Goal: Task Accomplishment & Management: Complete application form

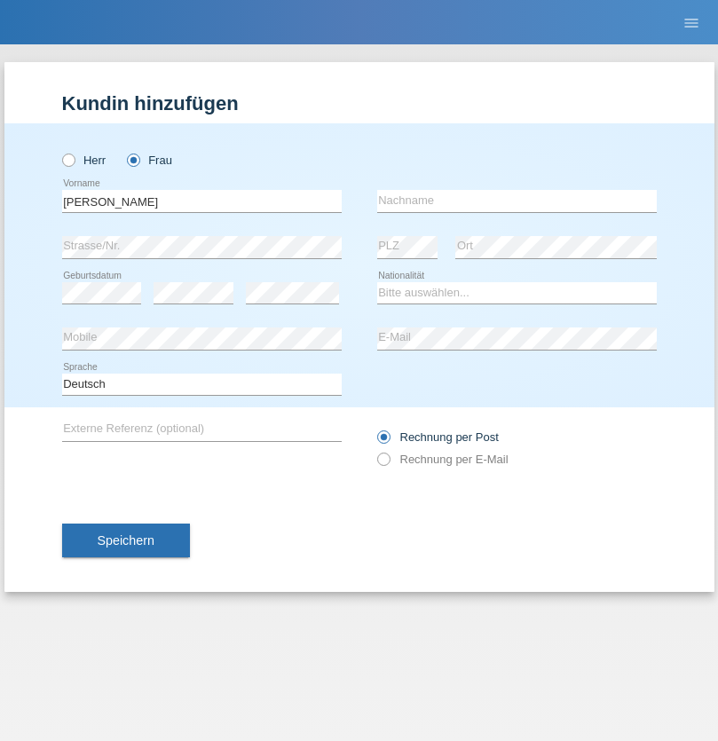
type input "[PERSON_NAME]"
click at [517, 201] on input "text" at bounding box center [517, 201] width 280 height 22
type input "Macchi"
select select "CO"
select select "C"
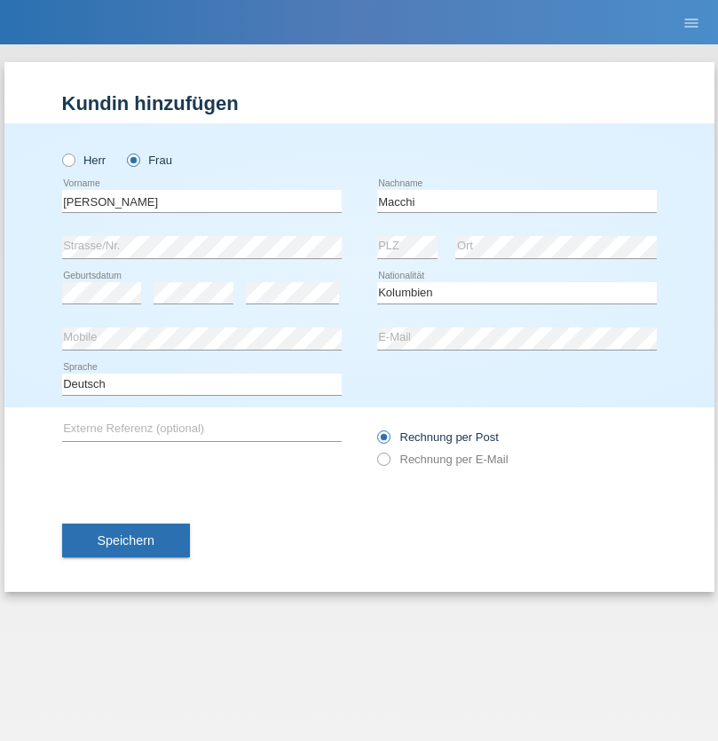
select select "25"
select select "02"
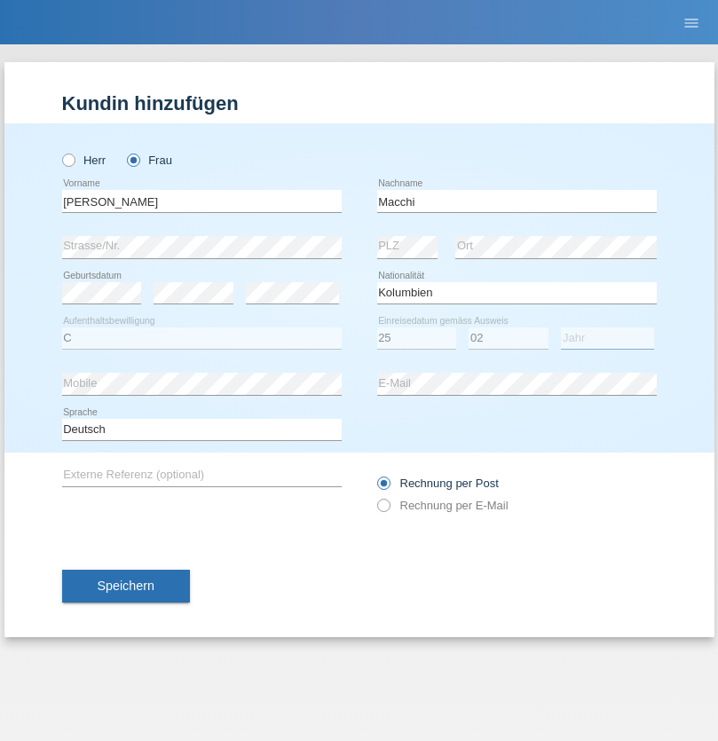
select select "2004"
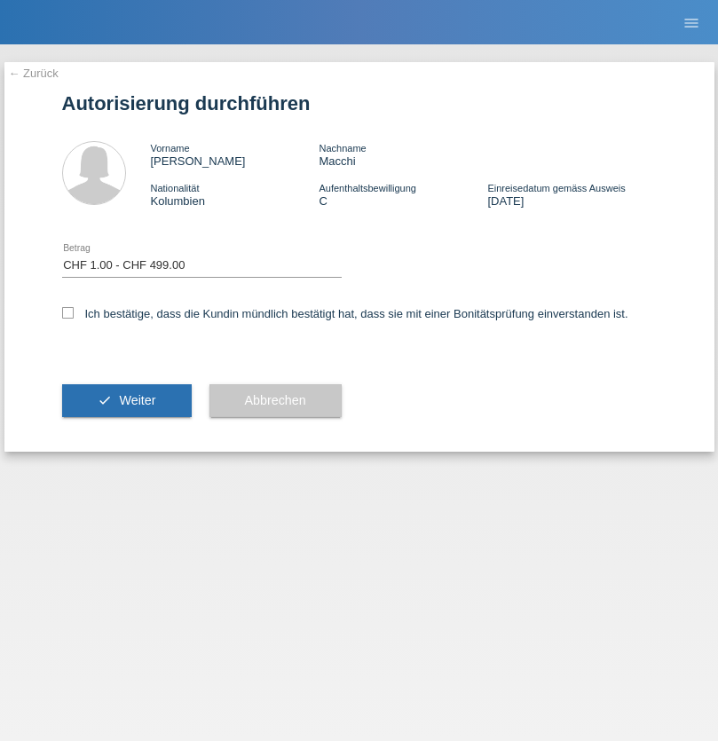
select select "1"
checkbox input "true"
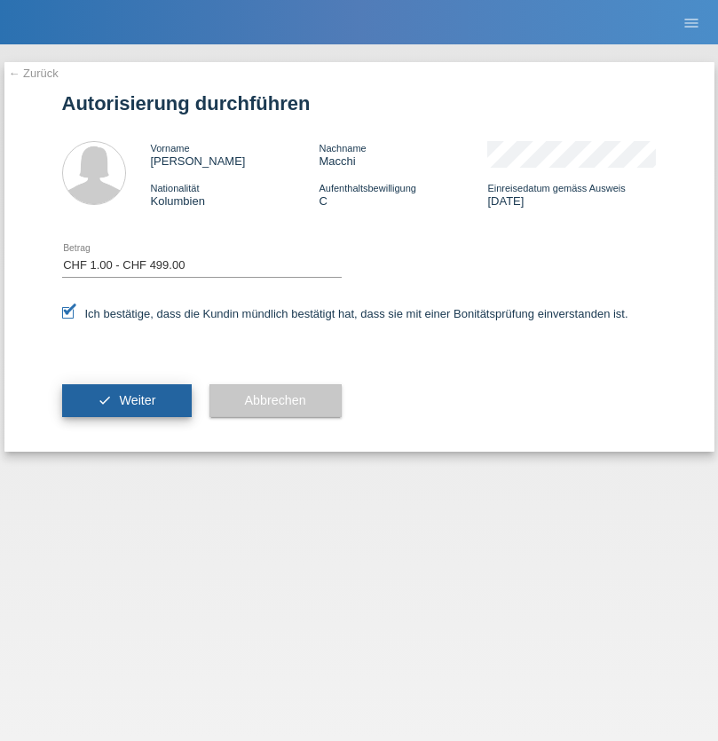
click at [126, 400] on span "Weiter" at bounding box center [137, 400] width 36 height 14
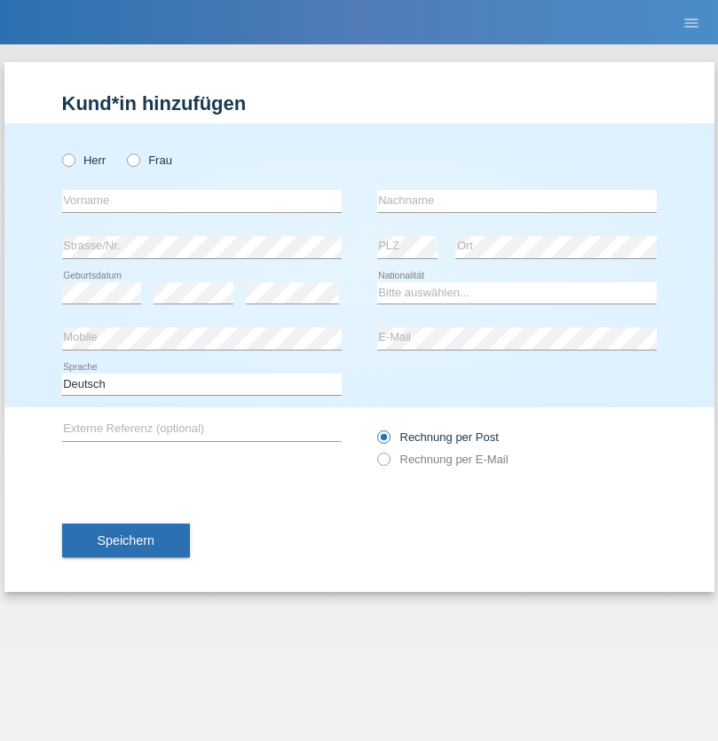
radio input "true"
click at [202, 201] on input "text" at bounding box center [202, 201] width 280 height 22
type input "David"
click at [517, 201] on input "text" at bounding box center [517, 201] width 280 height 22
type input "Senn"
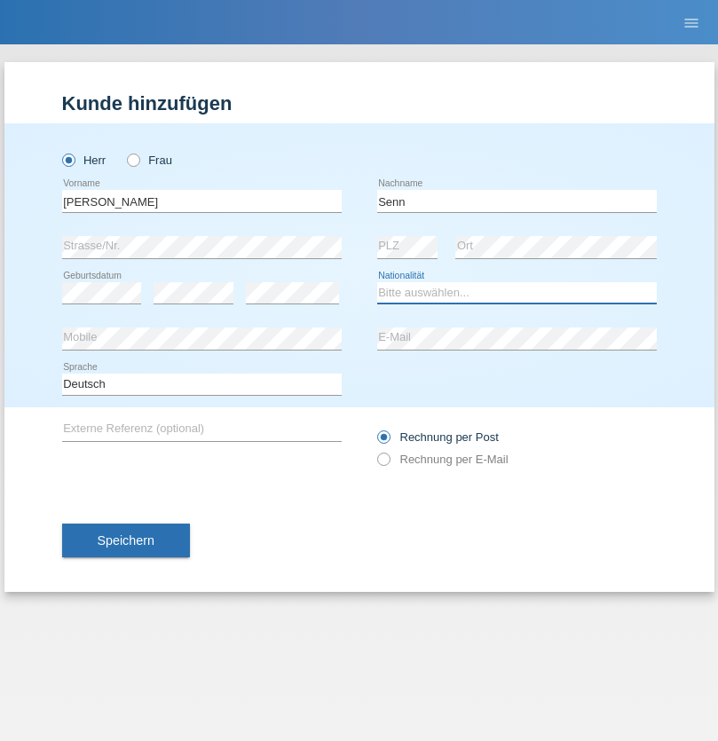
select select "CH"
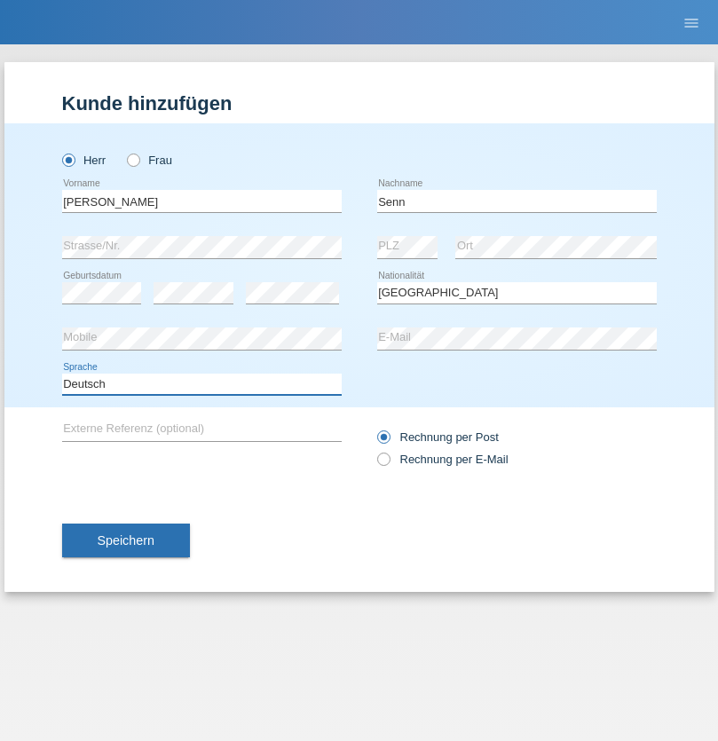
select select "en"
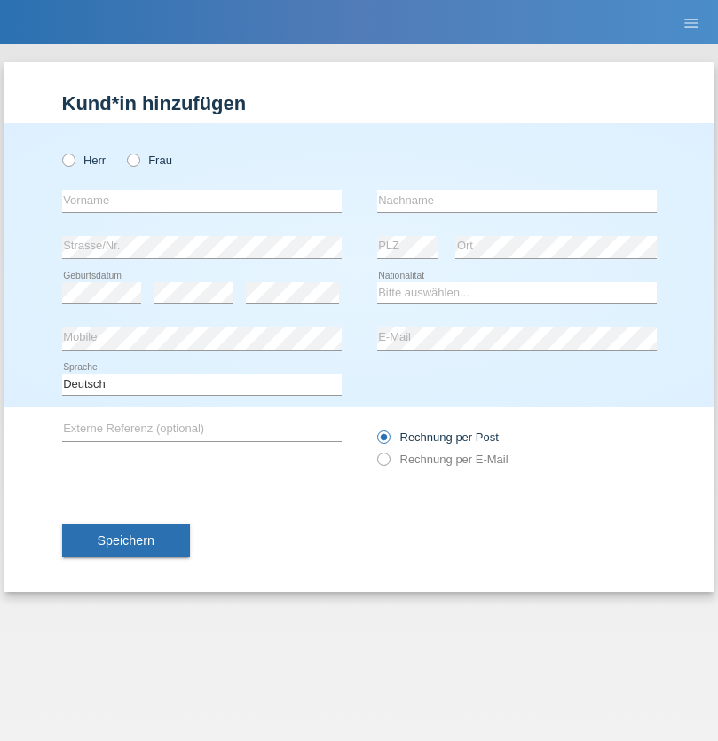
radio input "true"
click at [202, 201] on input "text" at bounding box center [202, 201] width 280 height 22
type input "[PERSON_NAME]"
click at [517, 201] on input "text" at bounding box center [517, 201] width 280 height 22
type input "Schlup"
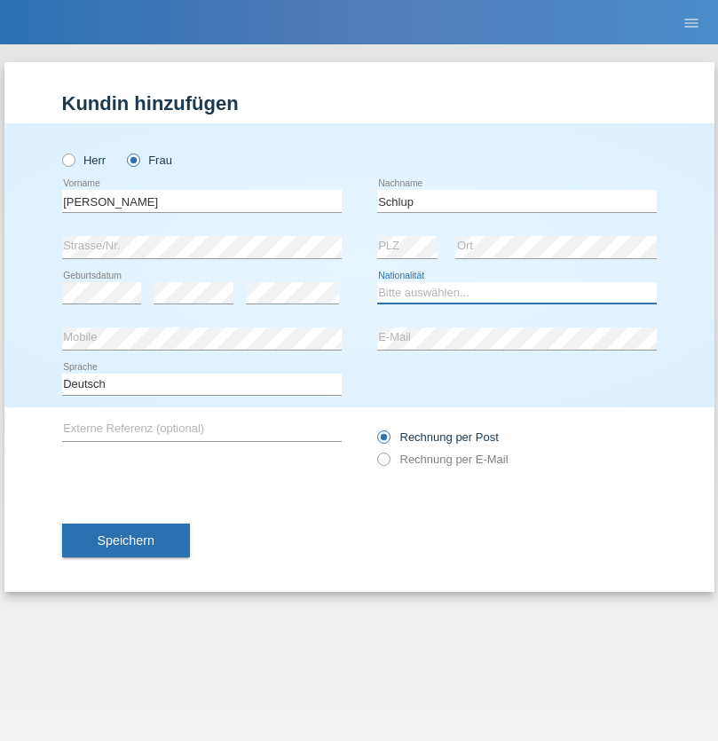
select select "CH"
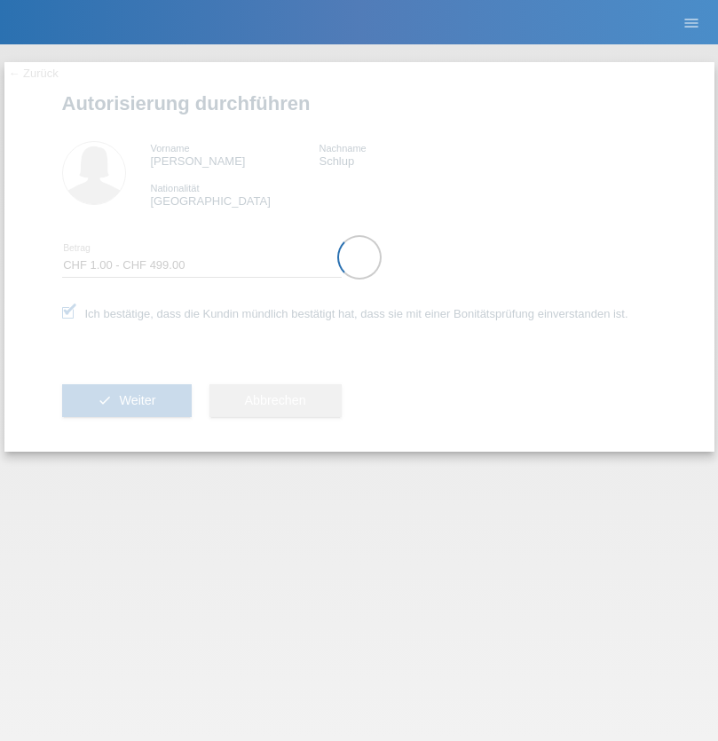
select select "1"
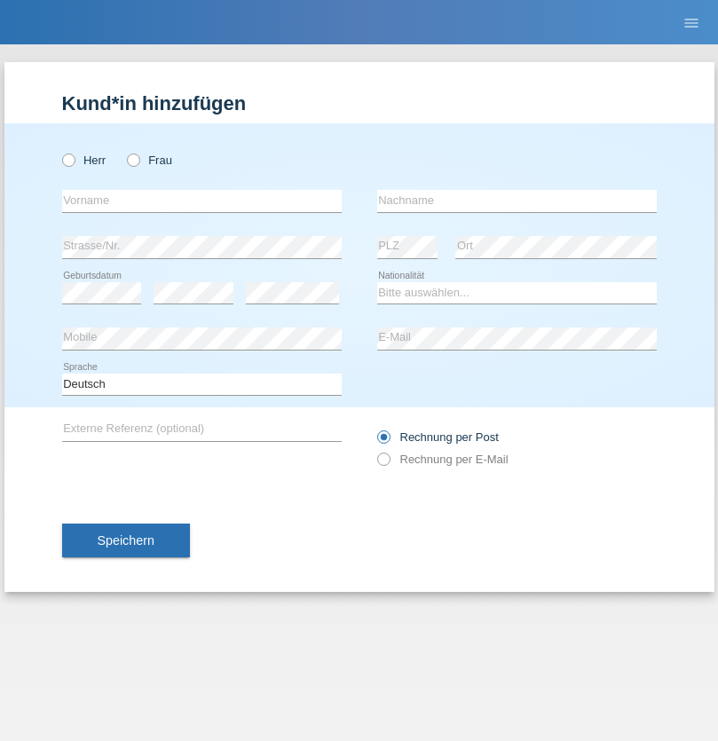
radio input "true"
select select "DE"
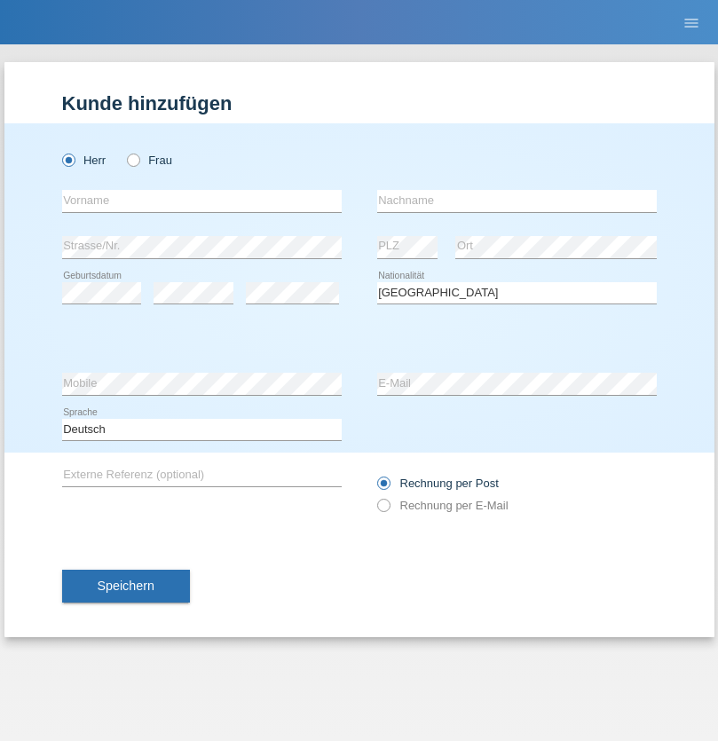
select select "C"
select select "07"
select select "11"
select select "1972"
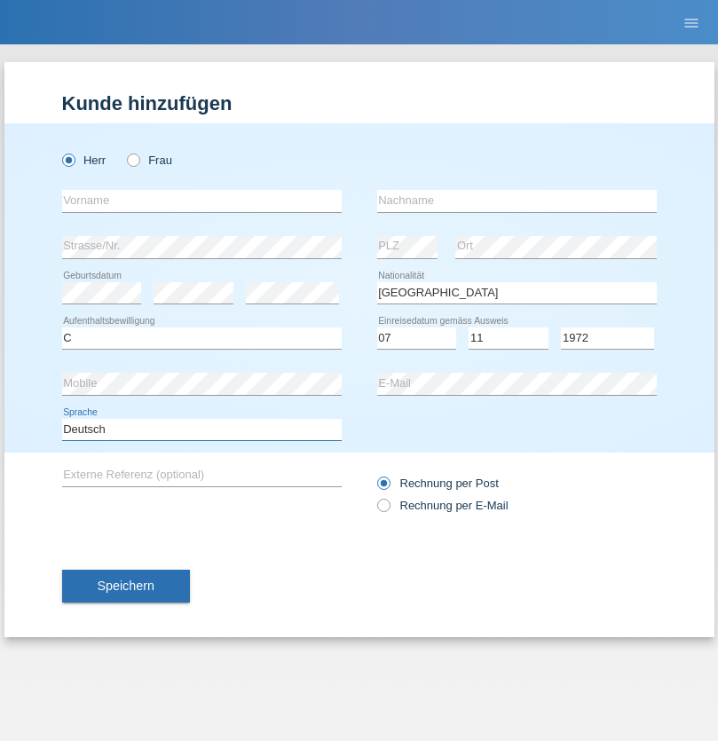
select select "en"
